Goal: Task Accomplishment & Management: Use online tool/utility

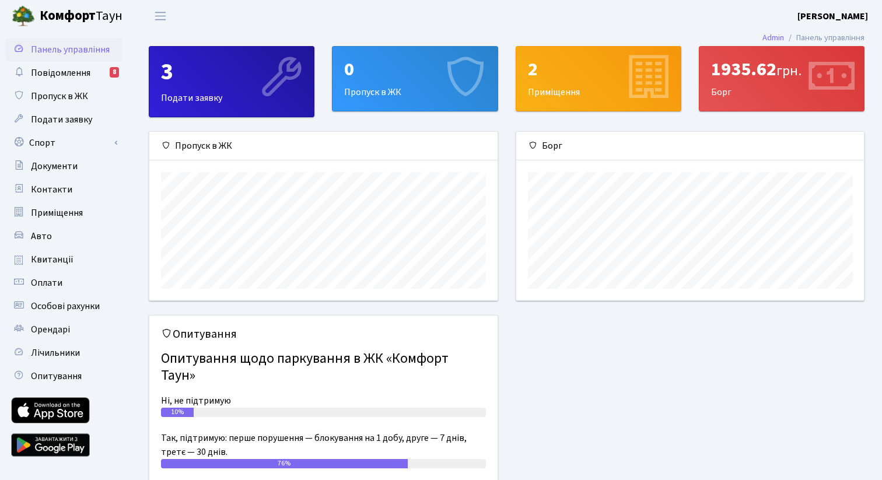
scroll to position [169, 348]
click at [24, 141] on icon at bounding box center [19, 141] width 12 height 11
click at [111, 145] on link "Спорт" at bounding box center [64, 142] width 117 height 23
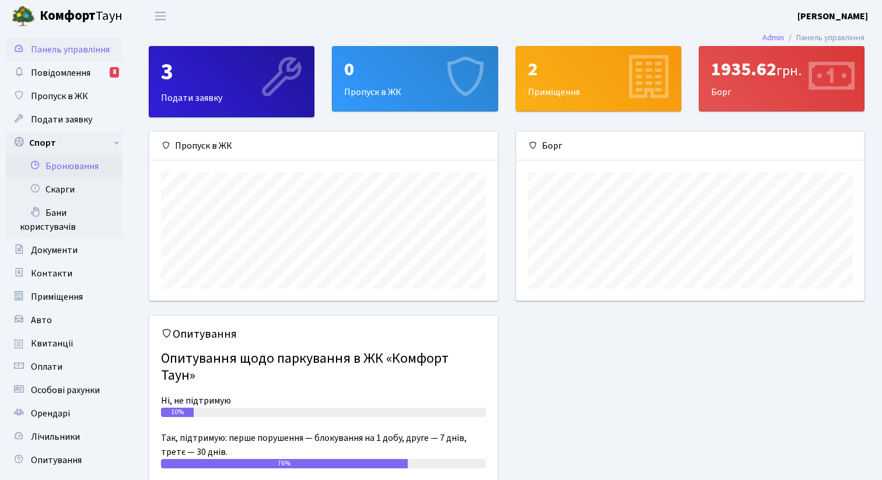
click at [107, 160] on link "Бронювання" at bounding box center [64, 166] width 117 height 23
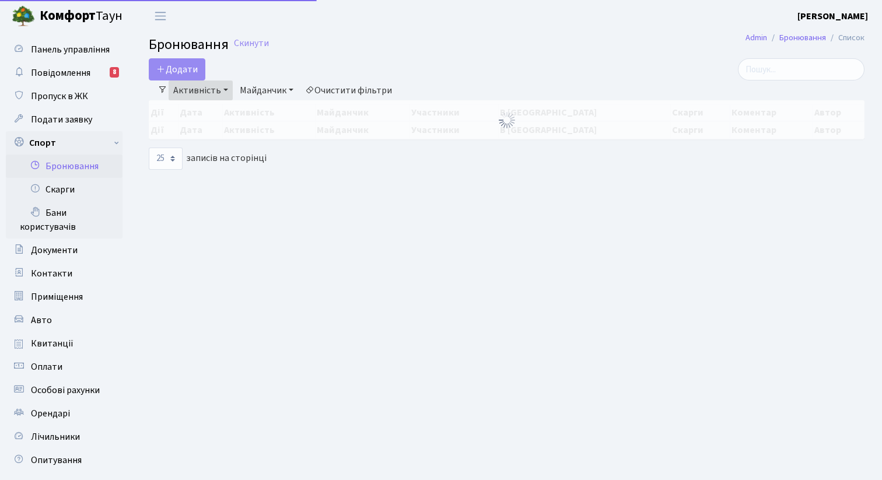
select select "25"
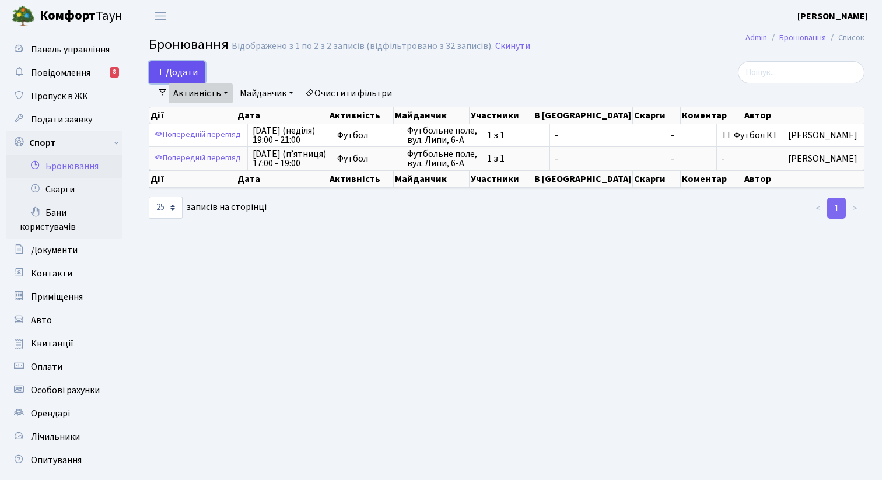
click at [195, 68] on button "Додати" at bounding box center [177, 72] width 57 height 22
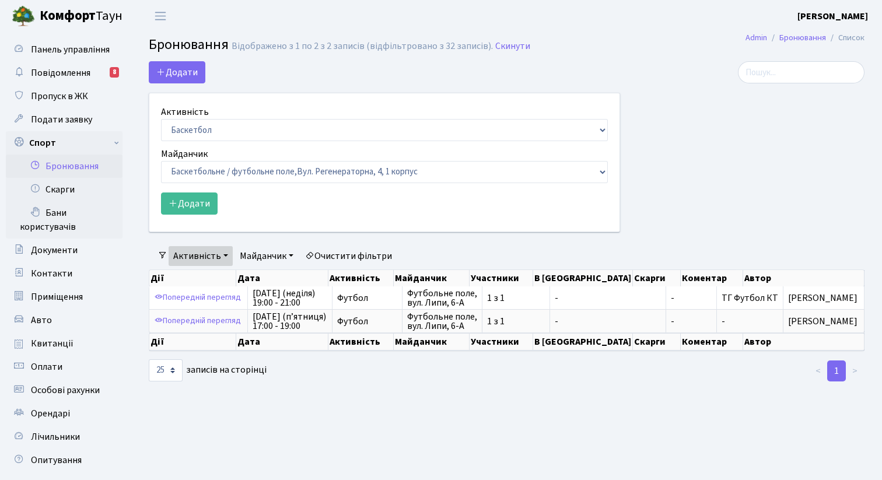
click at [225, 129] on select "Баскетбол Волейбол Йога Катання на роликах Настільний теніс Теніс Футбол Фітнес" at bounding box center [384, 130] width 447 height 22
select select "2"
click at [161, 119] on select "Баскетбол Волейбол Йога Катання на роликах Настільний теніс Теніс Футбол Фітнес" at bounding box center [384, 130] width 447 height 22
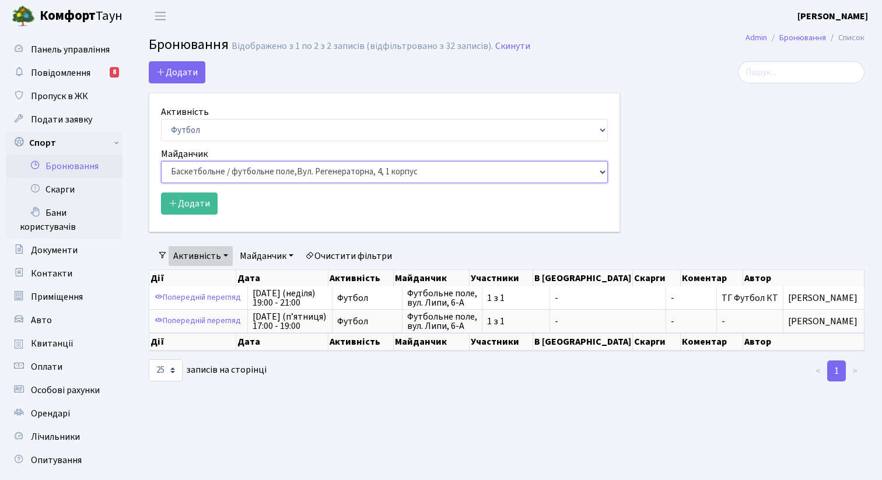
click at [224, 173] on select "Баскетбольне / футбольне поле, Вул. Регенераторна, 4, 1 корпус Баскетбольне пол…" at bounding box center [384, 172] width 447 height 22
select select "10"
click at [161, 161] on select "Баскетбольне / футбольне поле, Вул. Регенераторна, 4, 1 корпус Баскетбольне пол…" at bounding box center [384, 172] width 447 height 22
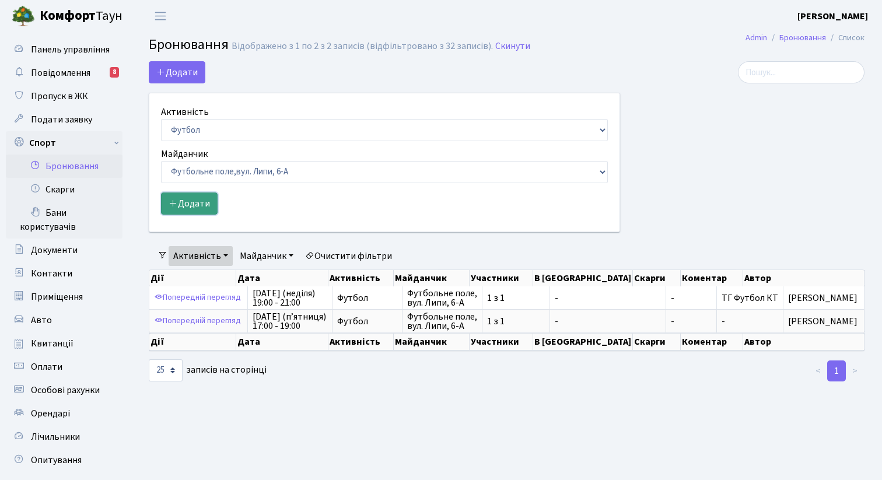
click at [200, 203] on button "Додати" at bounding box center [189, 204] width 57 height 22
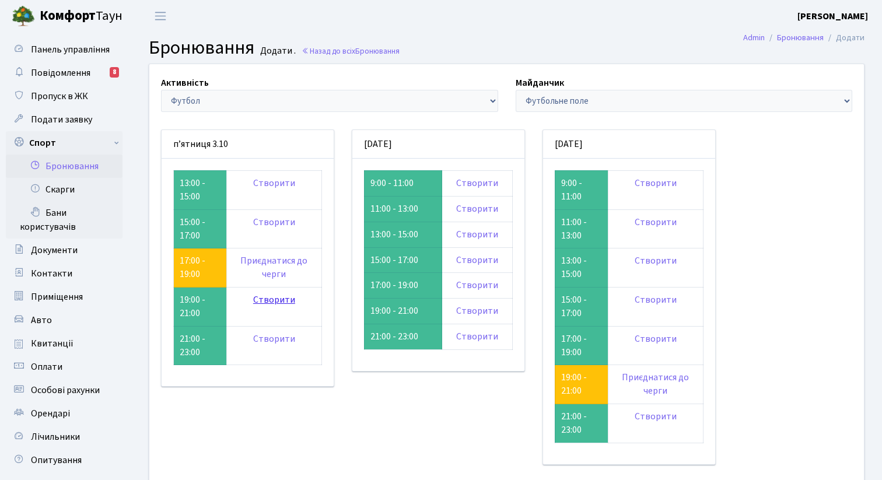
click at [282, 296] on link "Створити" at bounding box center [274, 300] width 42 height 13
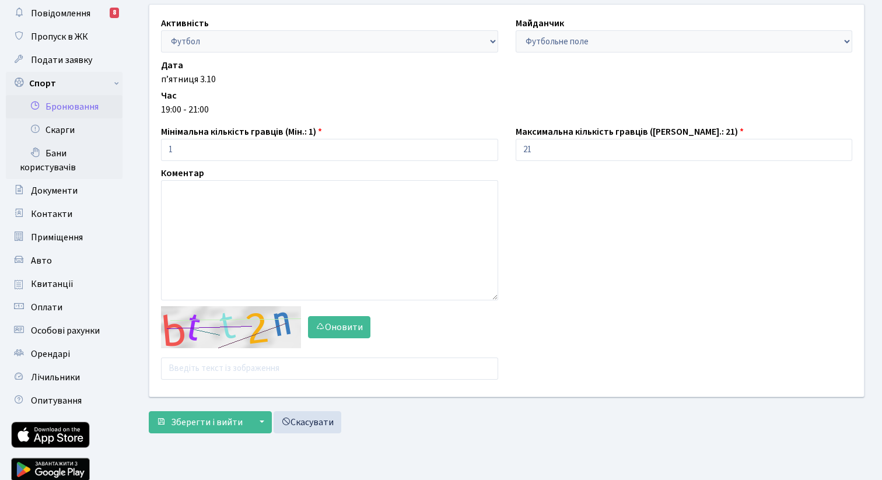
scroll to position [61, 0]
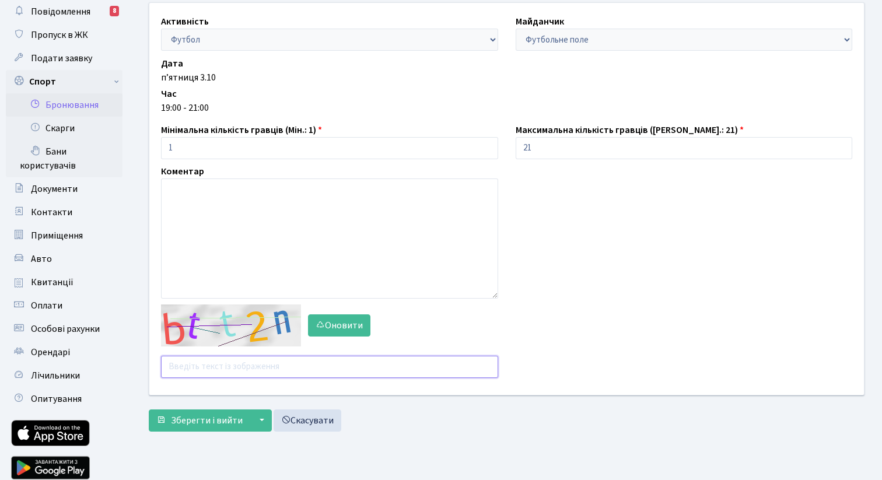
click at [231, 356] on input "text" at bounding box center [329, 367] width 337 height 22
type input "t2utc"
click at [187, 418] on span "Зберегти і вийти" at bounding box center [207, 420] width 72 height 13
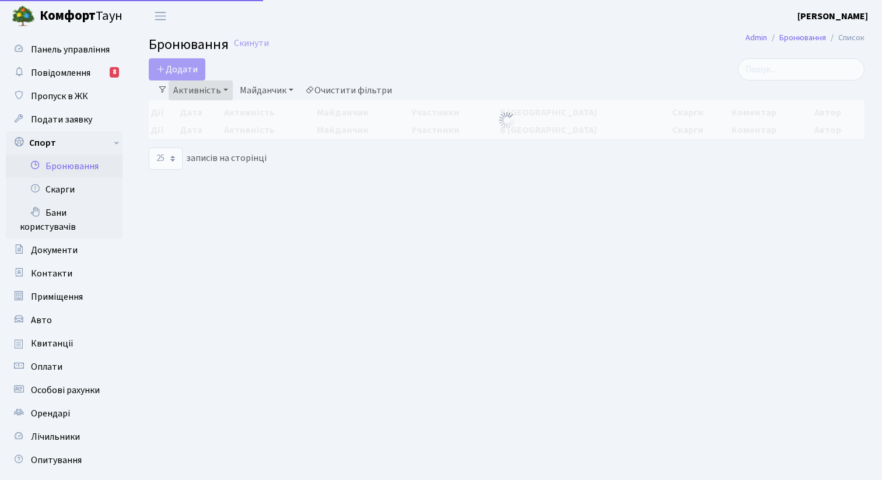
select select "25"
